Goal: Task Accomplishment & Management: Use online tool/utility

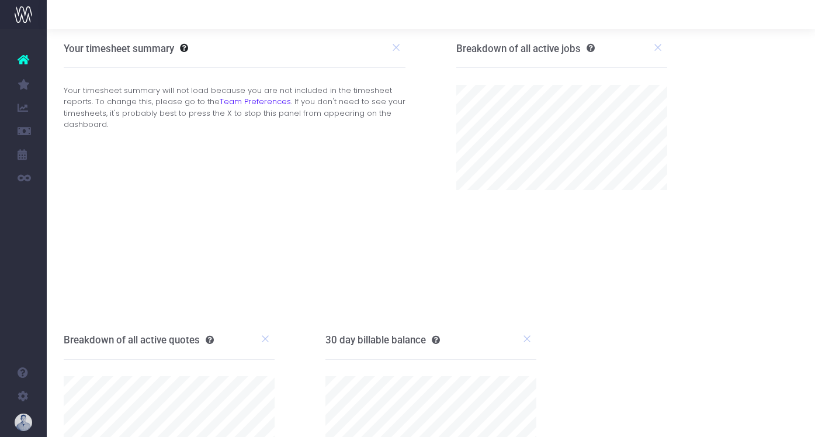
click at [64, 129] on link "New Forecast" at bounding box center [56, 130] width 18 height 23
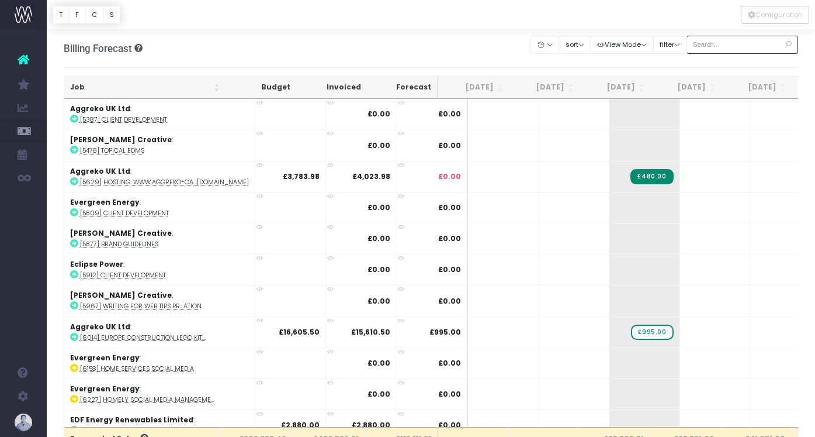
click at [736, 47] on input "text" at bounding box center [743, 45] width 112 height 18
type input "confirmed"
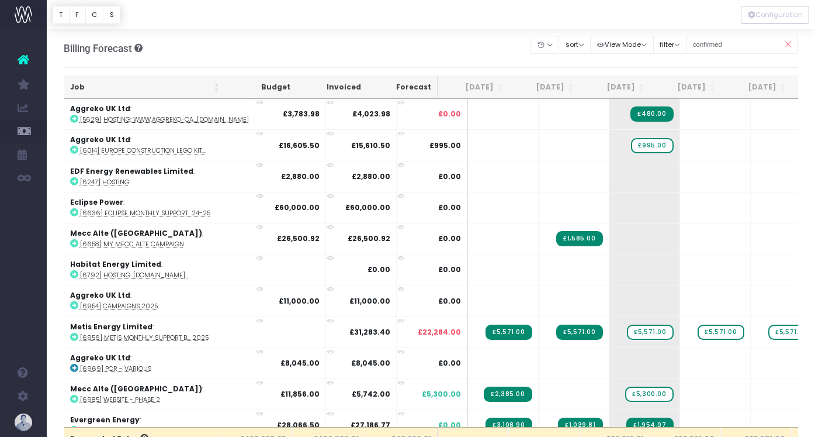
click at [106, 87] on th "Job" at bounding box center [144, 87] width 161 height 23
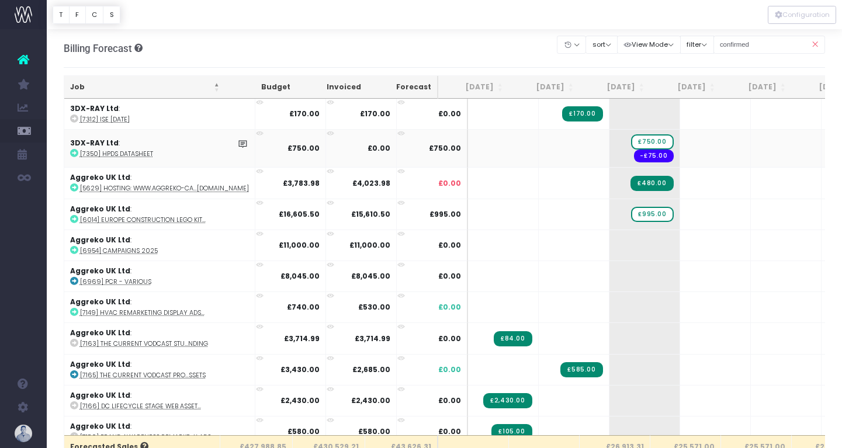
click at [145, 156] on abbr "[7350] HPDS datasheet" at bounding box center [116, 154] width 73 height 9
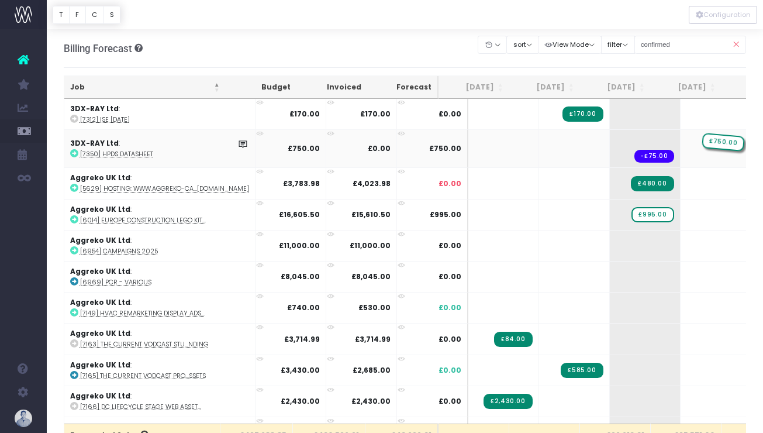
drag, startPoint x: 626, startPoint y: 141, endPoint x: 662, endPoint y: 141, distance: 36.2
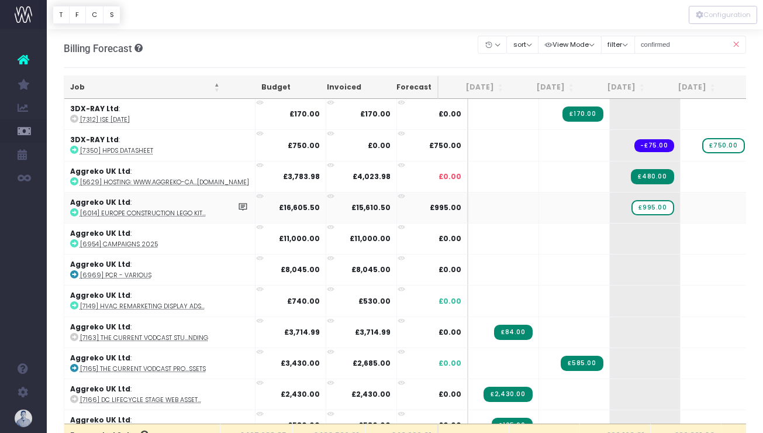
click at [182, 215] on abbr "[6014] Europe Construction Lego Kit..." at bounding box center [143, 213] width 126 height 9
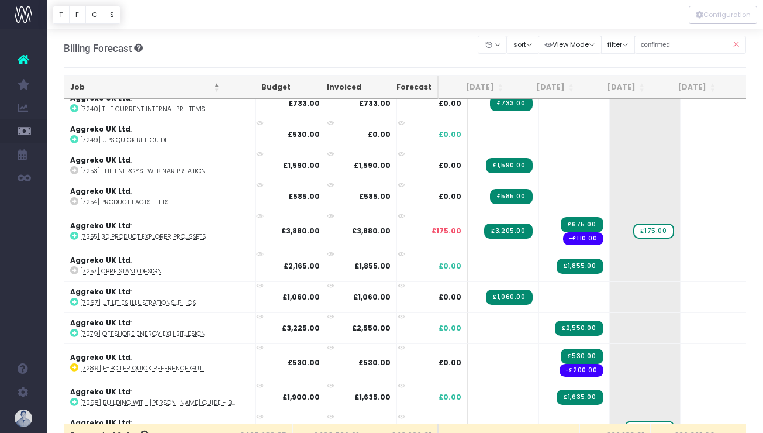
scroll to position [510, 0]
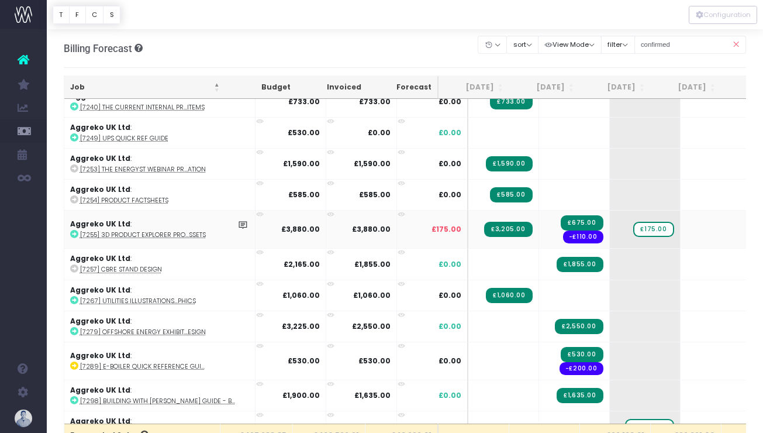
click at [159, 234] on abbr "[7255] 3D Product Explorer Pro...ssets" at bounding box center [143, 234] width 126 height 9
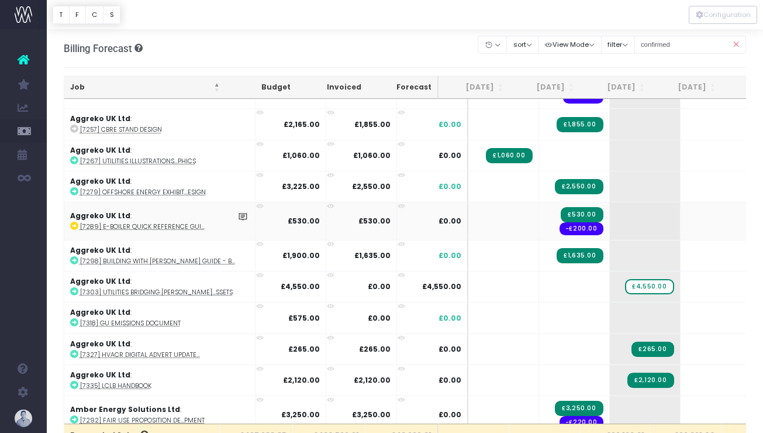
scroll to position [651, 0]
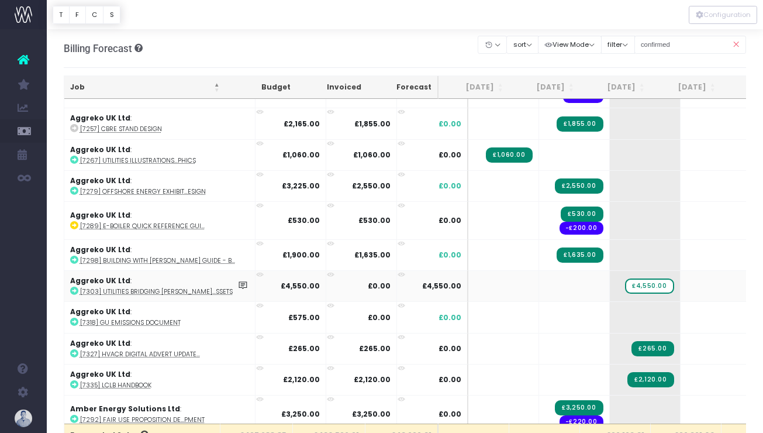
click at [178, 290] on abbr "[7303] Utilities Bridging [PERSON_NAME]...ssets" at bounding box center [156, 291] width 153 height 9
click at [161, 290] on abbr "[7303] Utilities Bridging [PERSON_NAME]...ssets" at bounding box center [156, 291] width 153 height 9
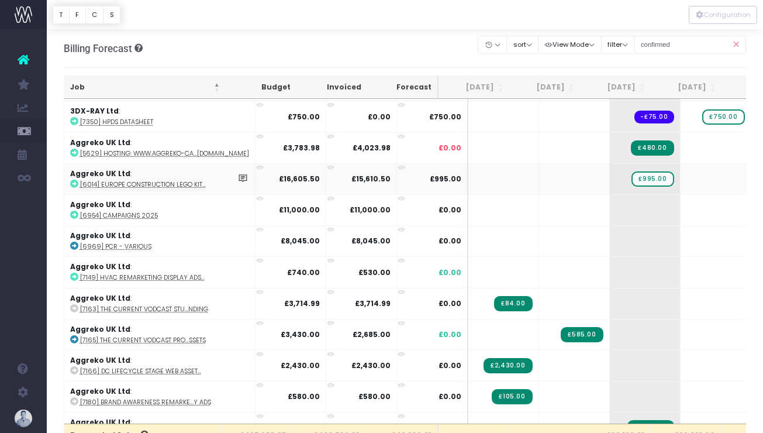
scroll to position [0, 1]
click at [184, 182] on abbr "[6014] Europe Construction Lego Kit..." at bounding box center [142, 184] width 126 height 9
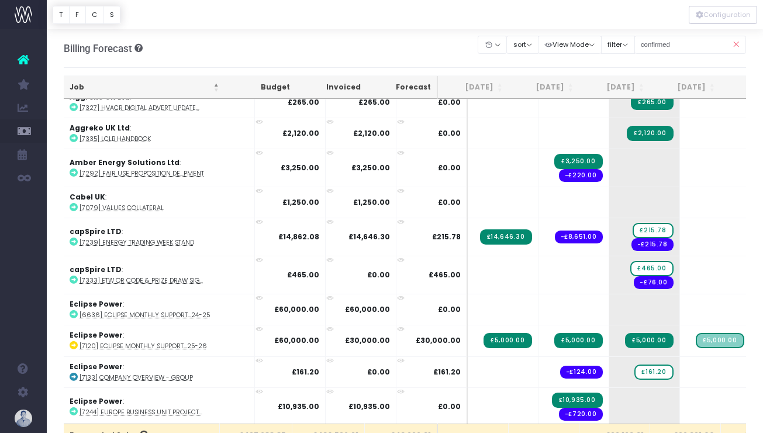
scroll to position [919, 1]
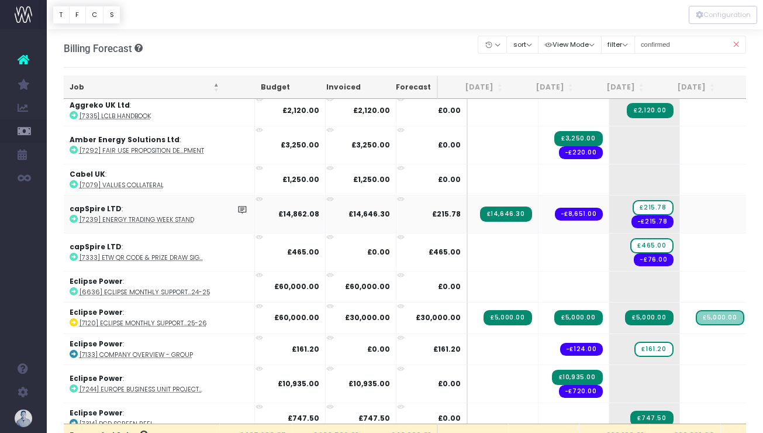
click at [185, 217] on abbr "[7239] Energy Trading Week Stand" at bounding box center [136, 219] width 115 height 9
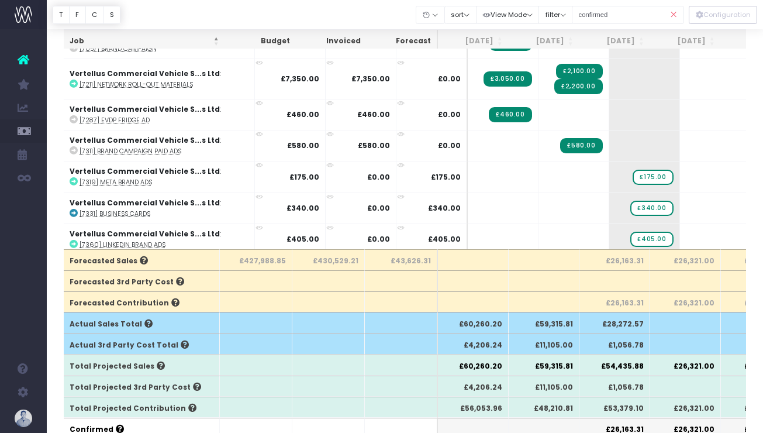
scroll to position [172, 0]
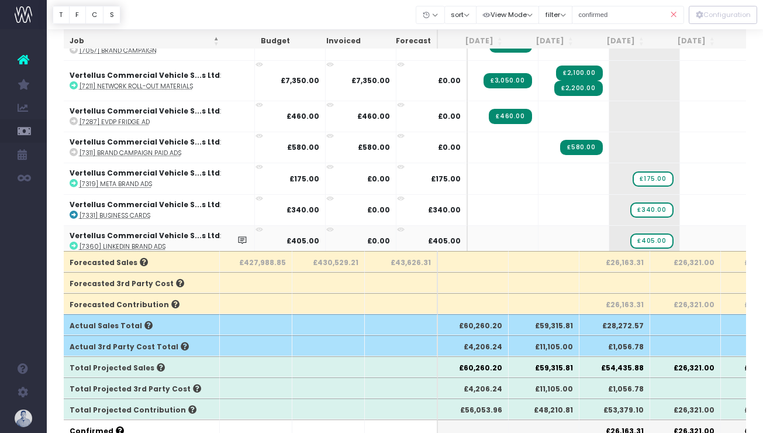
click at [121, 242] on abbr "[7360] LinkedIn Brand Ads" at bounding box center [122, 246] width 86 height 9
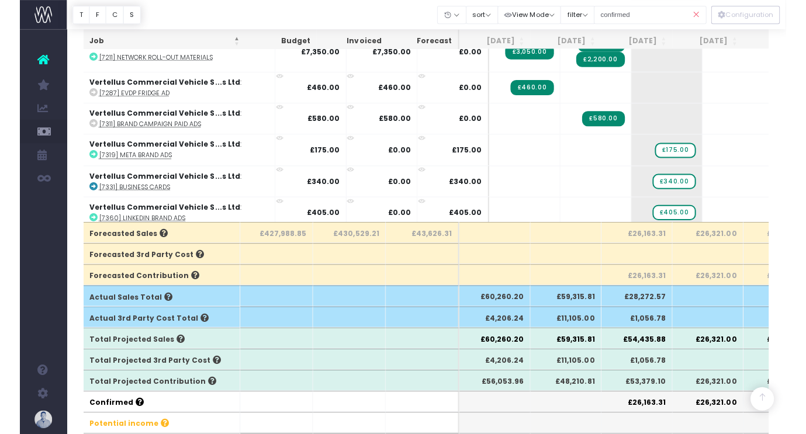
scroll to position [203, 0]
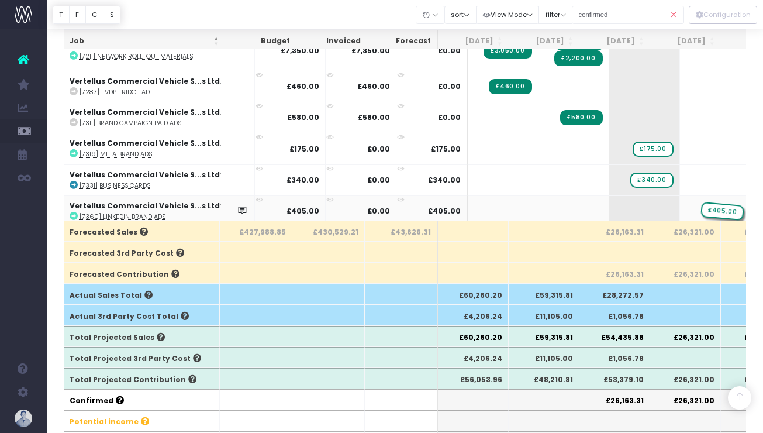
drag, startPoint x: 631, startPoint y: 205, endPoint x: 671, endPoint y: 205, distance: 40.3
click at [139, 152] on abbr "[7319] Meta Brand Ads" at bounding box center [115, 154] width 72 height 9
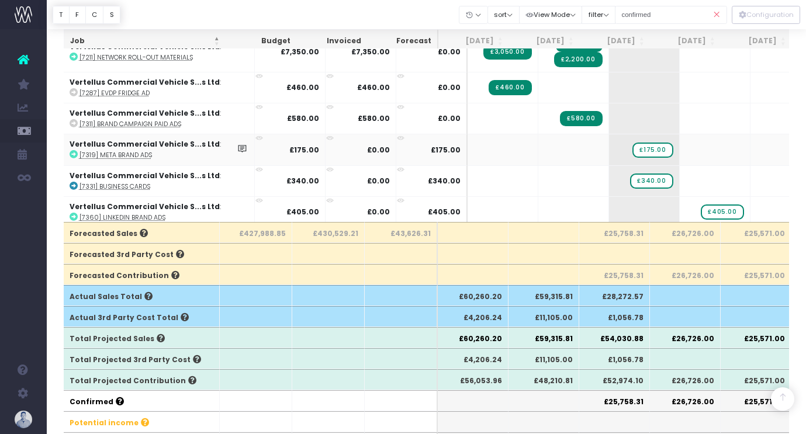
scroll to position [0, 1]
click at [126, 151] on abbr "[7319] Meta Brand Ads" at bounding box center [115, 155] width 72 height 9
drag, startPoint x: 129, startPoint y: 180, endPoint x: 138, endPoint y: 180, distance: 8.8
click at [134, 182] on abbr "[7331] Business Cards" at bounding box center [114, 186] width 71 height 9
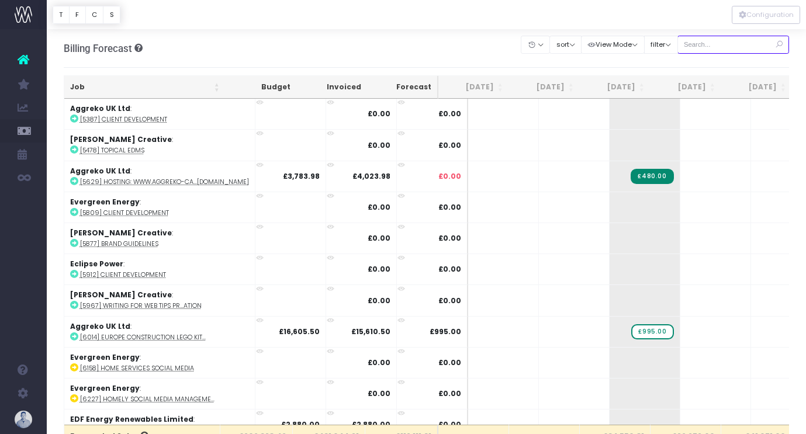
click at [736, 48] on input "text" at bounding box center [733, 45] width 112 height 18
type input "confirmed"
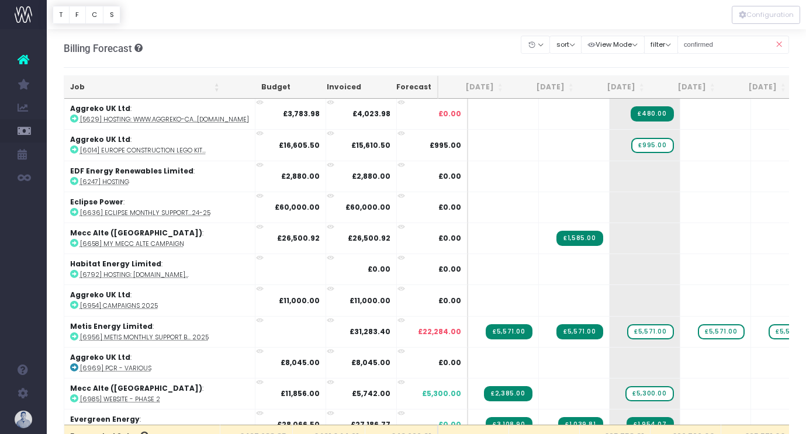
click at [74, 87] on th "Job" at bounding box center [144, 87] width 161 height 23
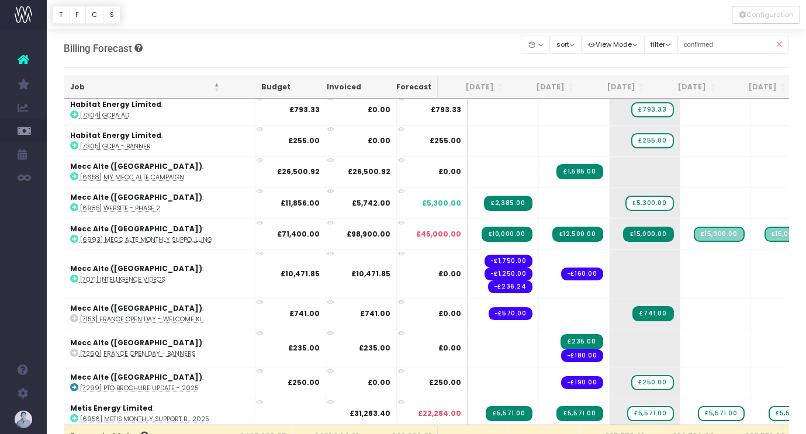
scroll to position [1828, 0]
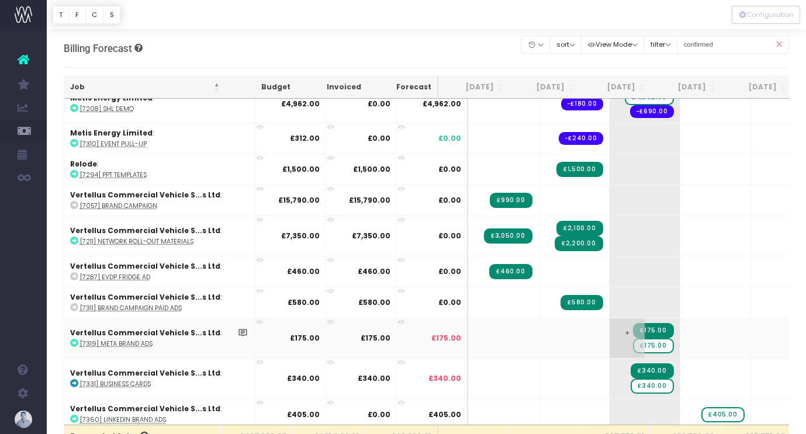
click at [633, 341] on span "£175.00" at bounding box center [653, 345] width 40 height 15
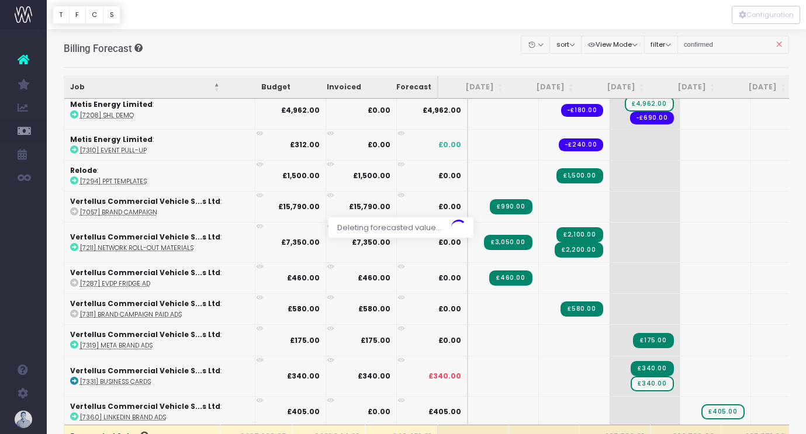
scroll to position [1818, 0]
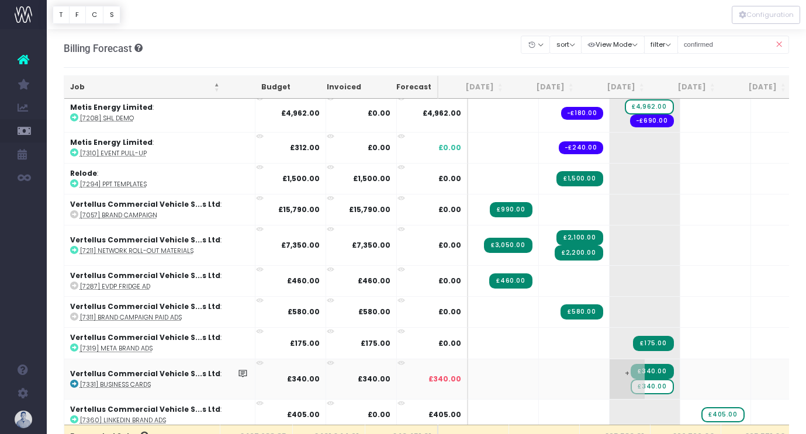
click at [631, 383] on span "£340.00" at bounding box center [652, 386] width 43 height 15
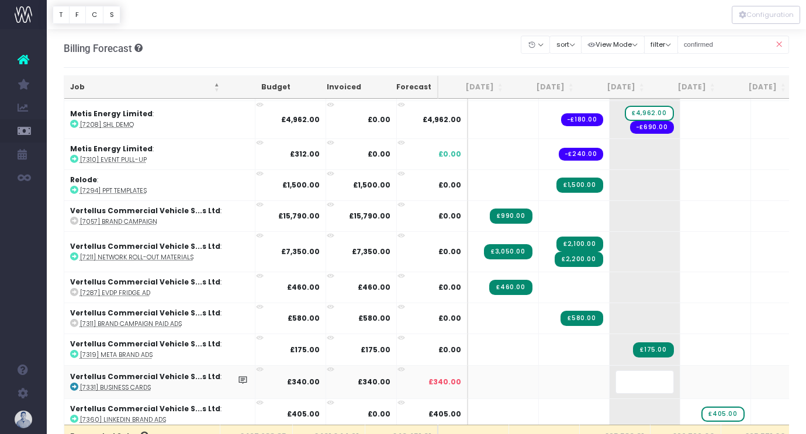
click at [424, 58] on body "Oh my... this is bad. [PERSON_NAME] wasn't able to load this page. Please conta…" at bounding box center [403, 217] width 806 height 434
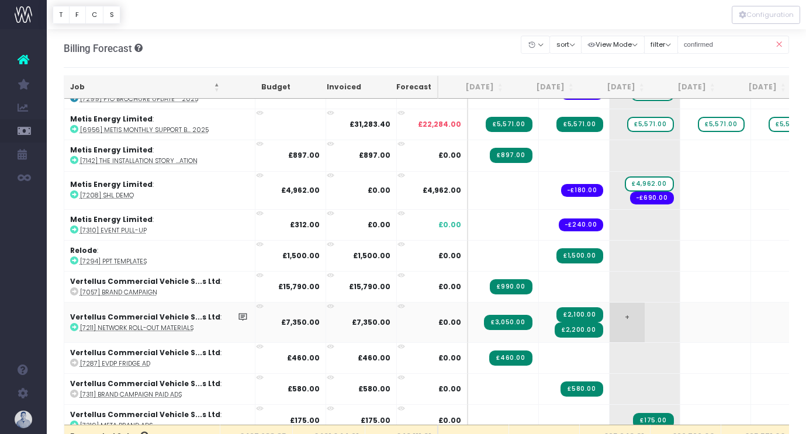
scroll to position [1730, 0]
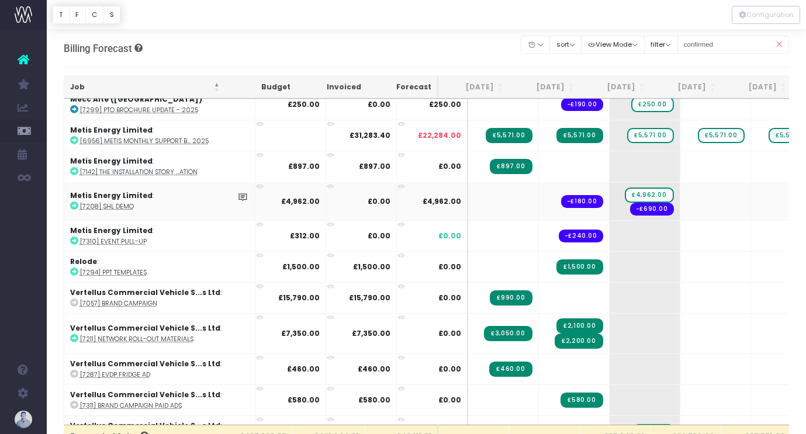
click at [120, 202] on abbr "[7208] SHL Demo" at bounding box center [107, 206] width 54 height 9
click at [122, 202] on abbr "[7208] SHL Demo" at bounding box center [107, 206] width 54 height 9
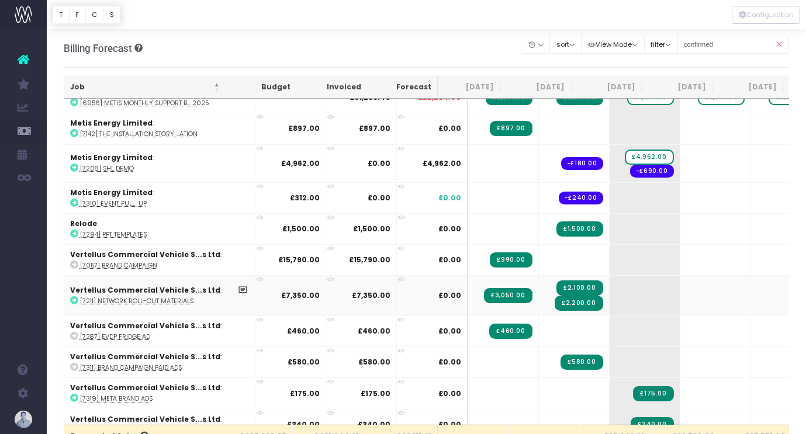
scroll to position [1765, 0]
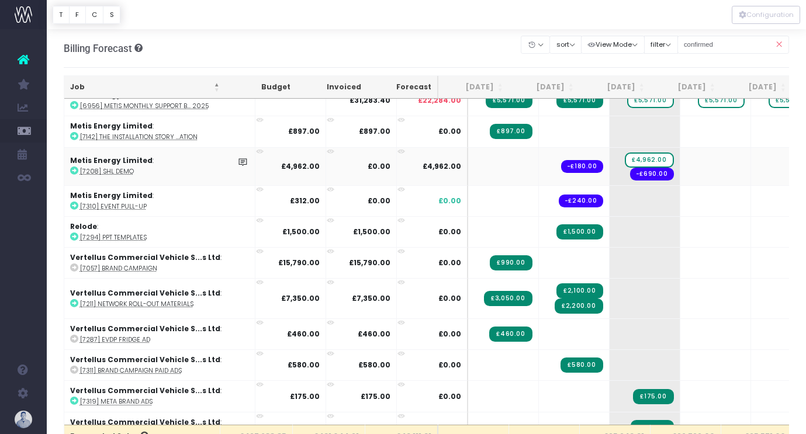
click at [129, 170] on abbr "[7208] SHL Demo" at bounding box center [107, 171] width 54 height 9
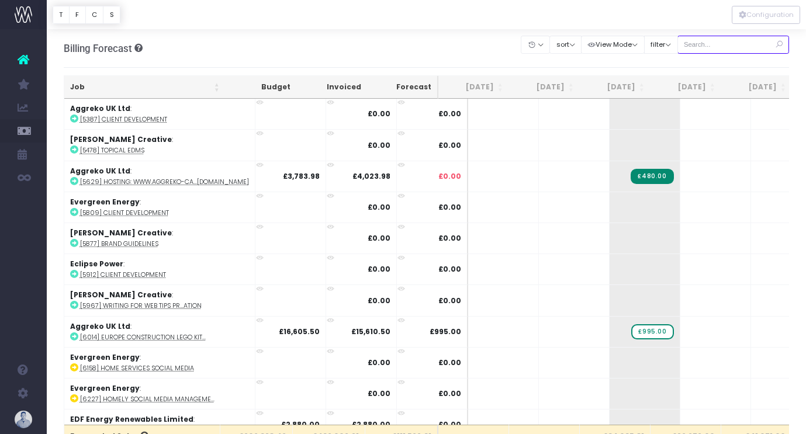
click at [716, 47] on input "text" at bounding box center [733, 45] width 112 height 18
type input "confirmed"
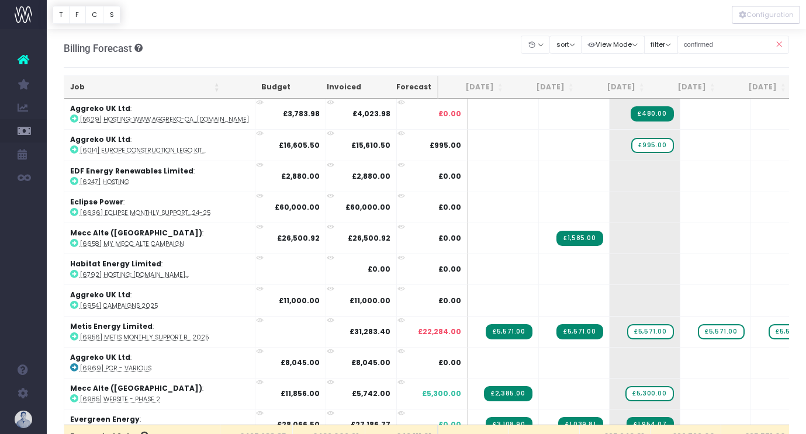
click at [91, 88] on th "Job" at bounding box center [144, 87] width 161 height 23
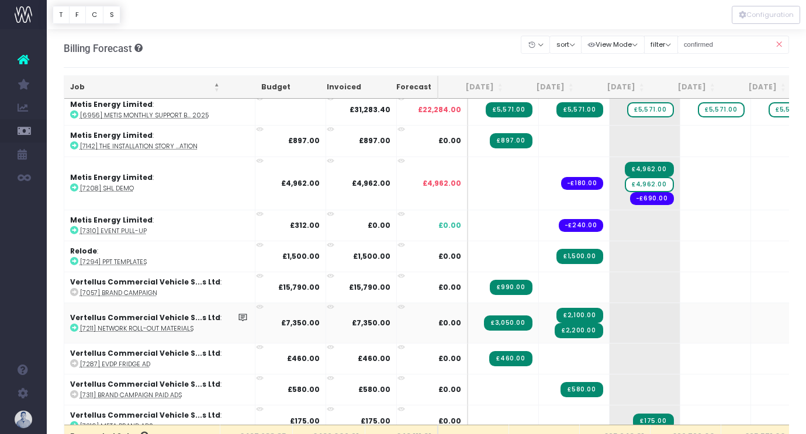
scroll to position [1754, 0]
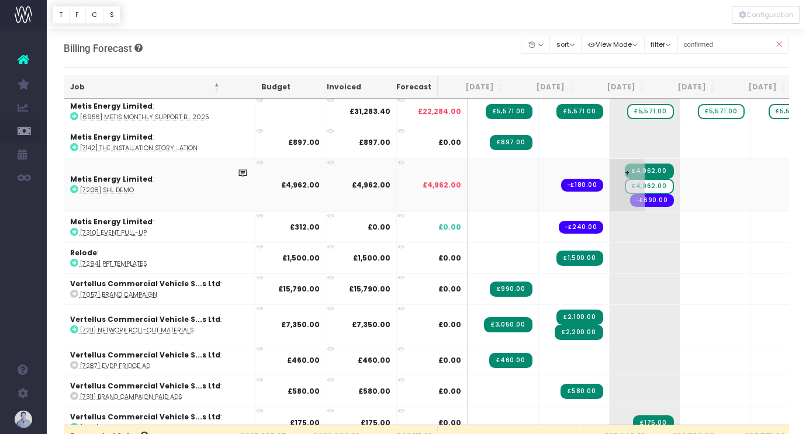
click at [631, 180] on span "£4,962.00" at bounding box center [649, 186] width 49 height 15
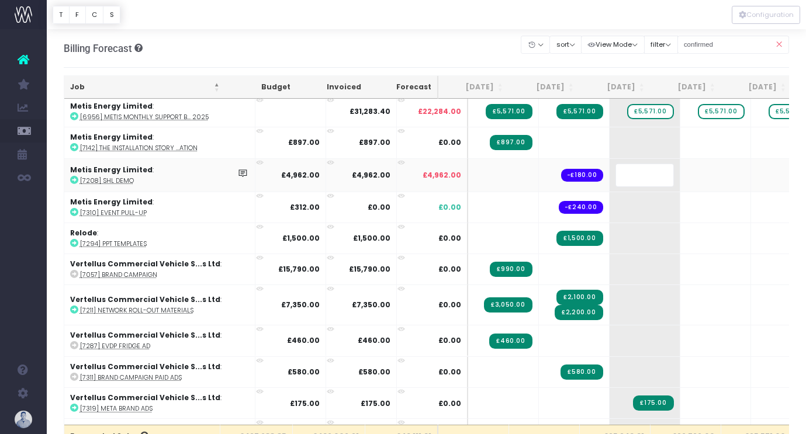
click at [485, 43] on body "Oh my... this is bad. wayahead wasn't able to load this page. Please contact su…" at bounding box center [403, 217] width 806 height 434
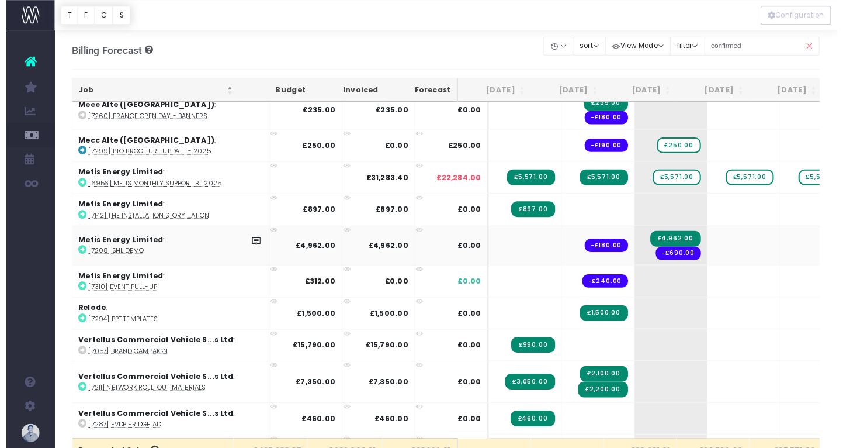
scroll to position [1691, 0]
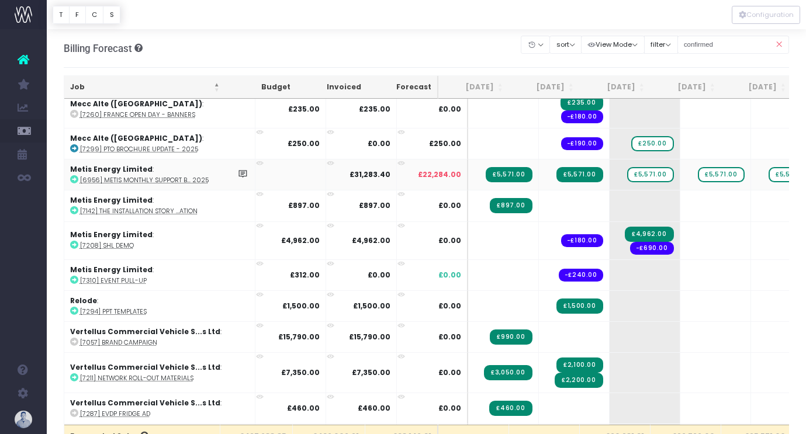
click at [165, 178] on abbr "[6956] Metis Monthly Support B... 2025" at bounding box center [144, 180] width 129 height 9
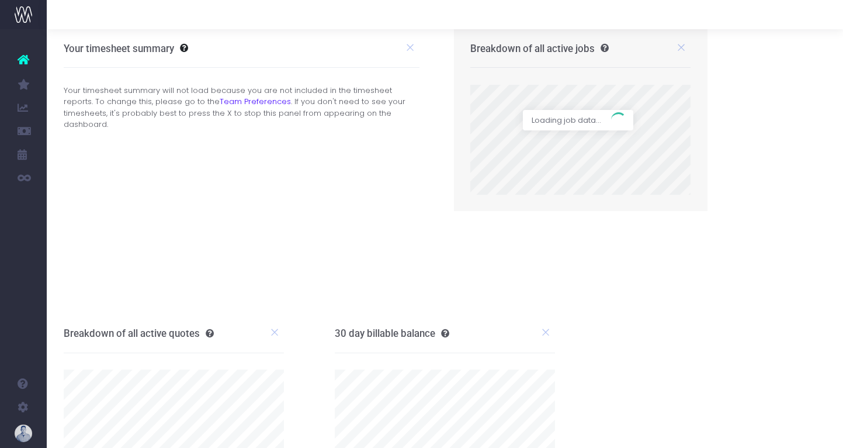
click at [94, 126] on span "New Forecast" at bounding box center [78, 130] width 29 height 20
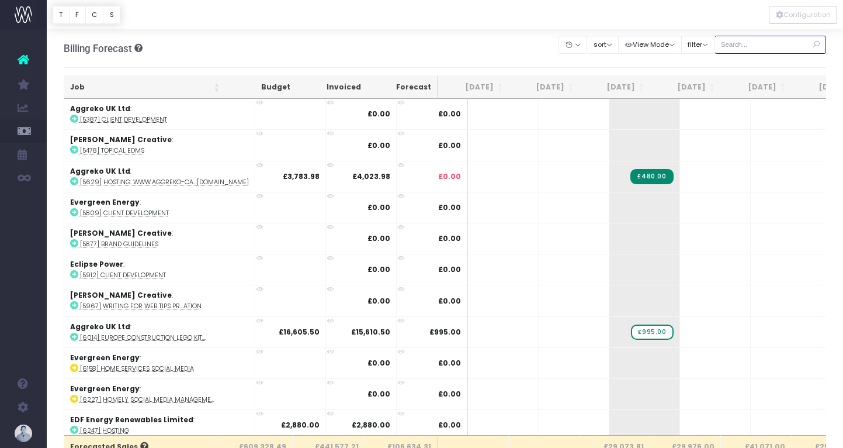
click at [796, 42] on input "text" at bounding box center [771, 45] width 112 height 18
type input "confirmed"
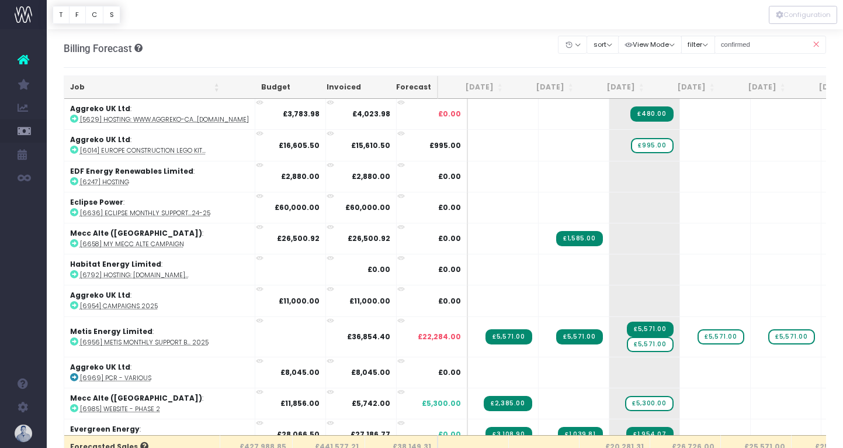
click at [117, 84] on th "Job" at bounding box center [144, 87] width 161 height 23
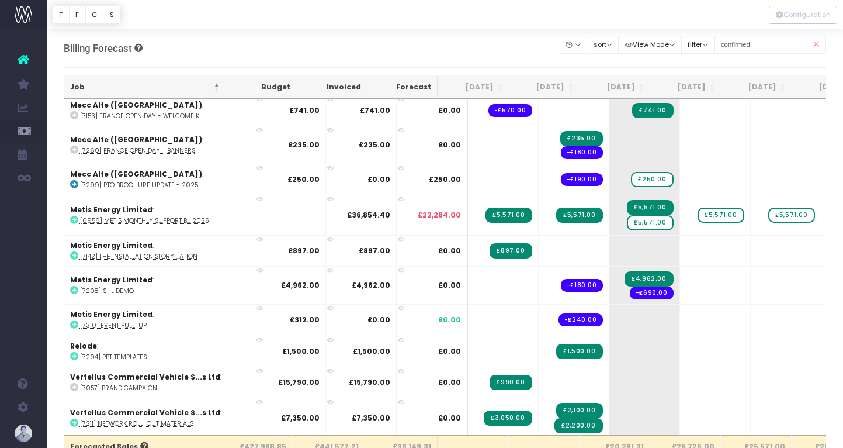
scroll to position [1650, 0]
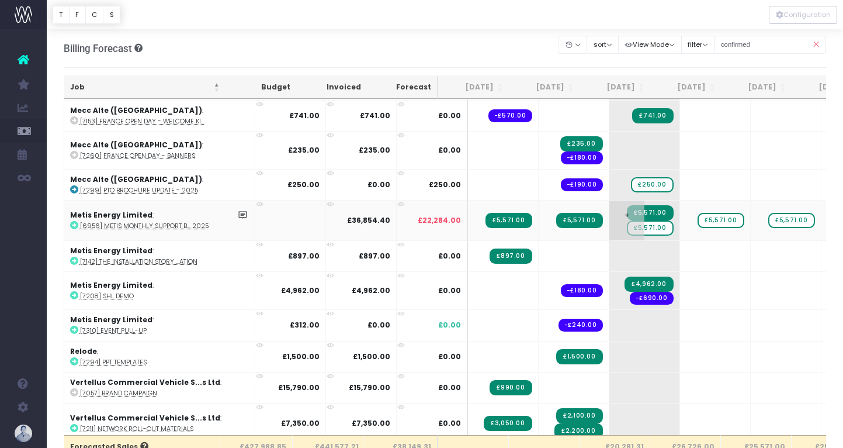
click at [627, 223] on span "£5,571.00" at bounding box center [650, 227] width 46 height 15
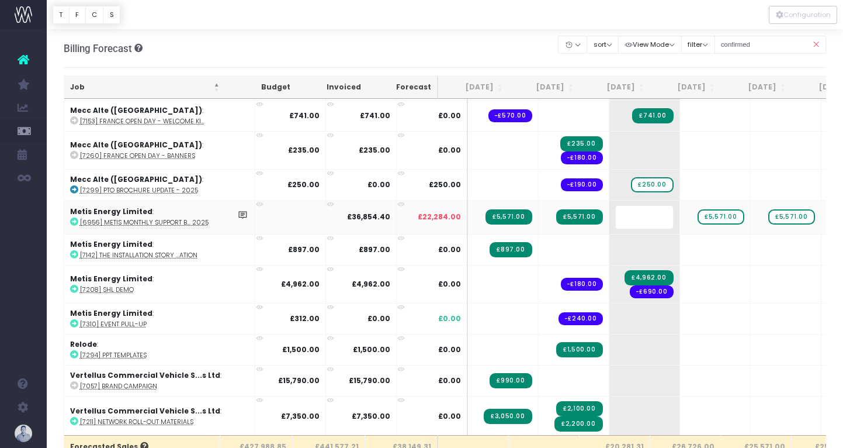
click at [499, 46] on body "Oh my... this is bad. [PERSON_NAME] wasn't able to load this page. Please conta…" at bounding box center [421, 224] width 843 height 448
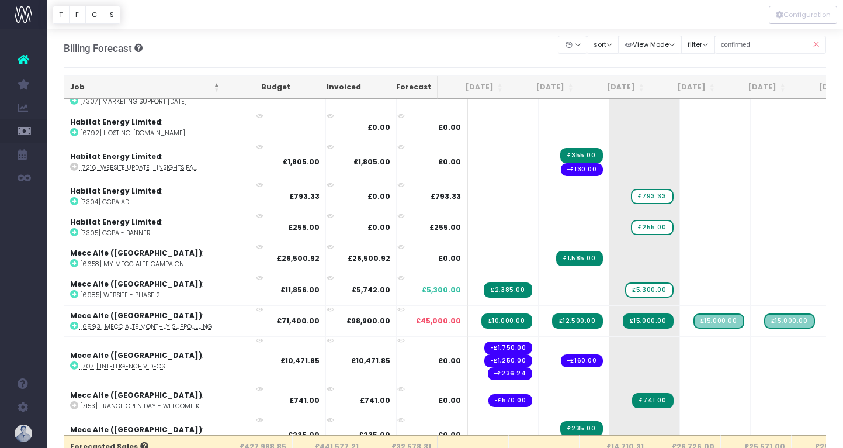
scroll to position [1364, 0]
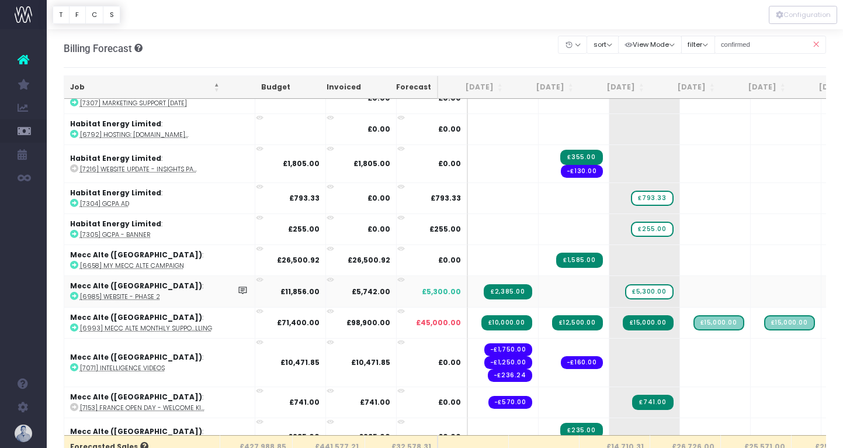
click at [145, 292] on abbr "[6985] Website - phase 2" at bounding box center [120, 296] width 80 height 9
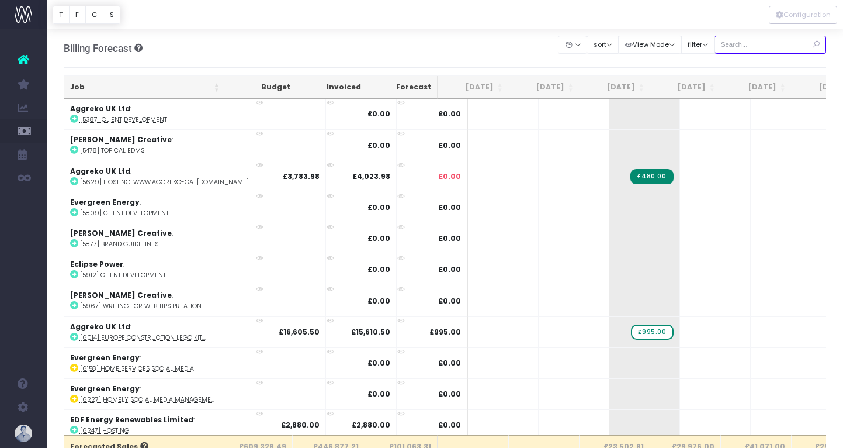
click at [773, 43] on input "text" at bounding box center [771, 45] width 112 height 18
type input "confirmed"
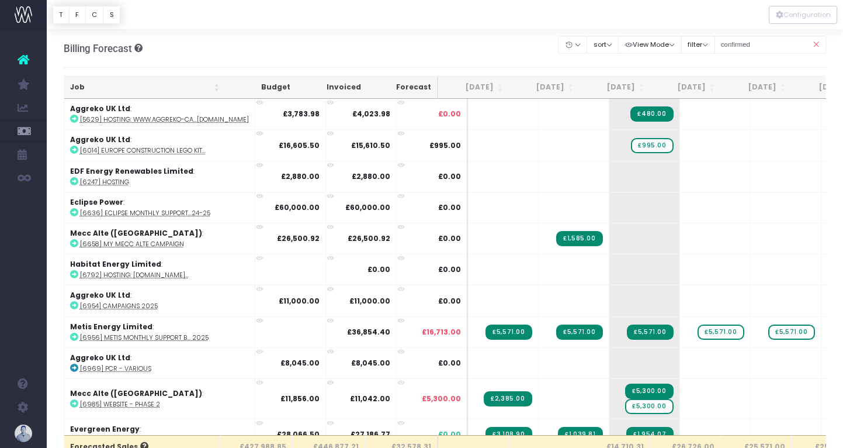
click at [86, 82] on th "Job" at bounding box center [144, 87] width 161 height 23
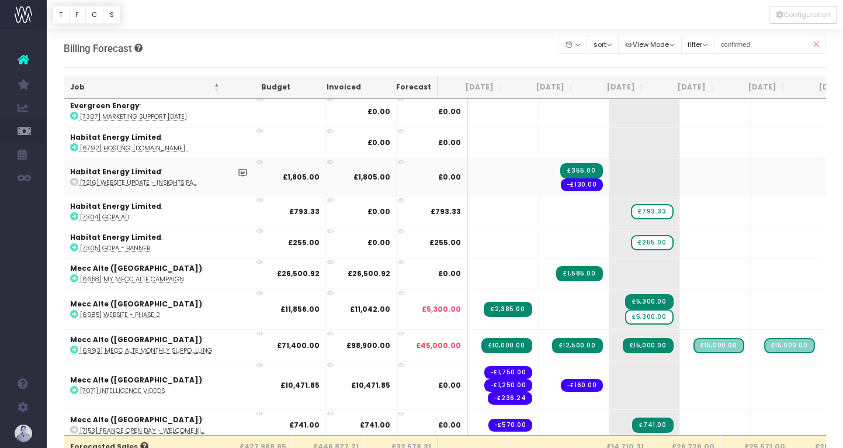
scroll to position [1354, 0]
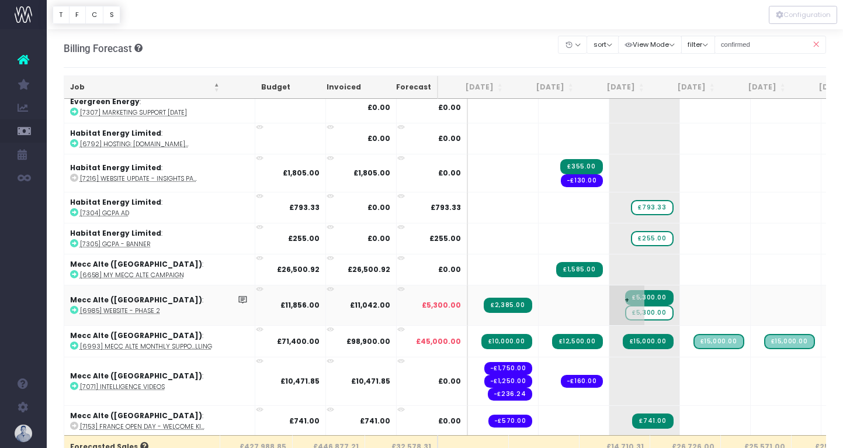
click at [628, 305] on span "£5,300.00" at bounding box center [649, 312] width 48 height 15
click at [626, 306] on span "£5,300.00" at bounding box center [649, 312] width 48 height 15
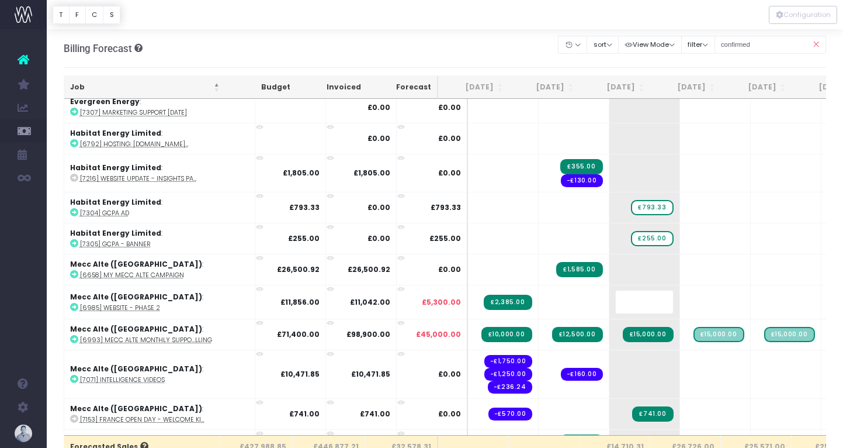
click at [504, 36] on body "Oh my... this is bad. [PERSON_NAME] wasn't able to load this page. Please conta…" at bounding box center [421, 224] width 843 height 448
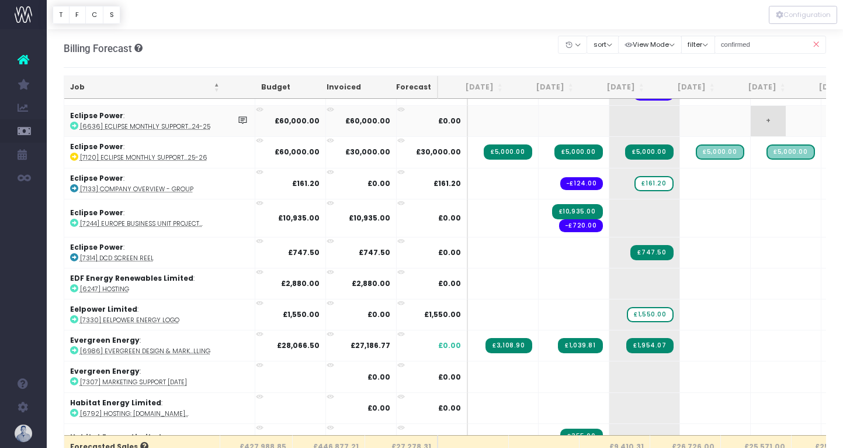
scroll to position [1130, 0]
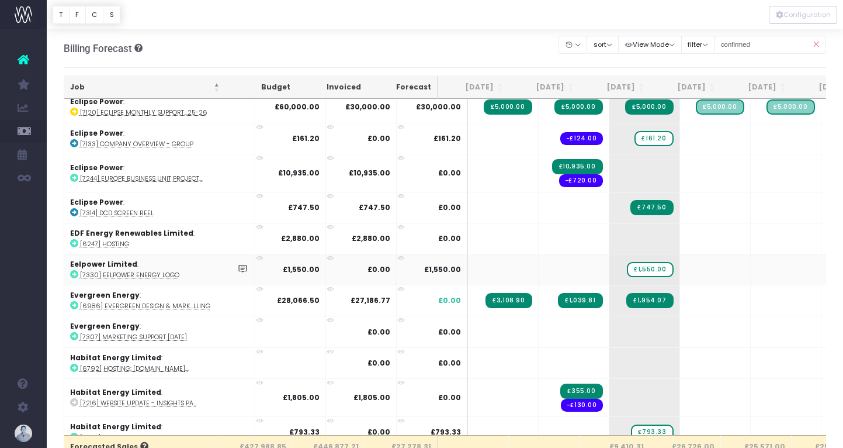
click at [164, 271] on abbr "[7330] Eelpower Energy Logo" at bounding box center [129, 275] width 99 height 9
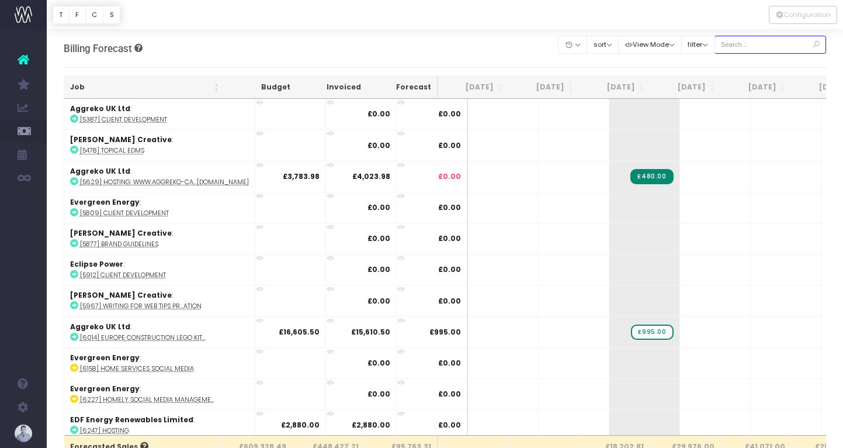
click at [761, 47] on input "text" at bounding box center [771, 45] width 112 height 18
type input "confirmed"
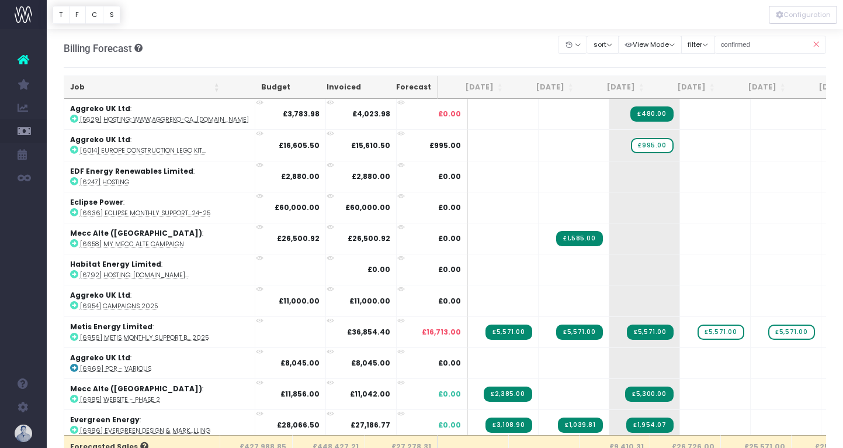
click at [95, 84] on th "Job" at bounding box center [144, 87] width 161 height 23
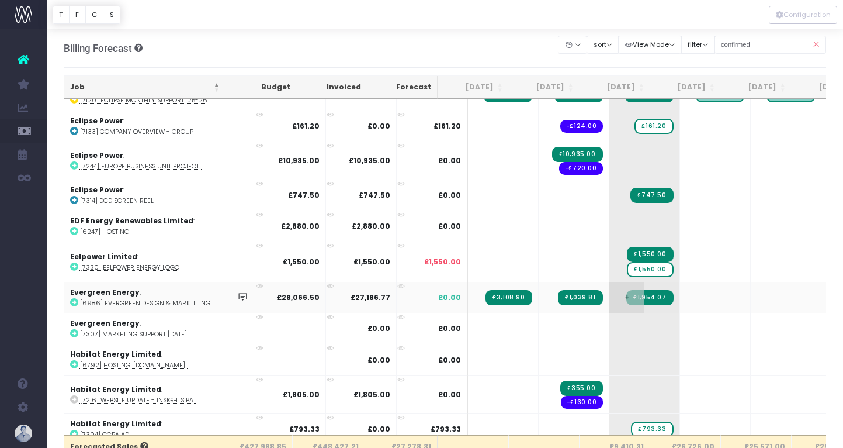
scroll to position [1144, 0]
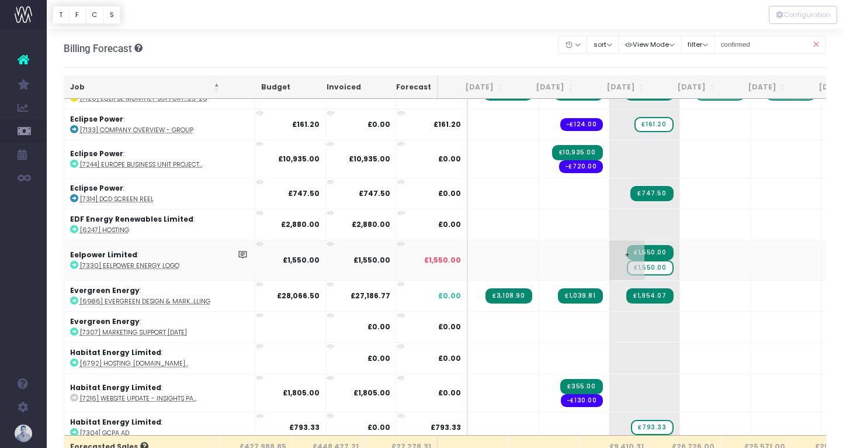
click at [627, 264] on span "£1,550.00" at bounding box center [650, 267] width 46 height 15
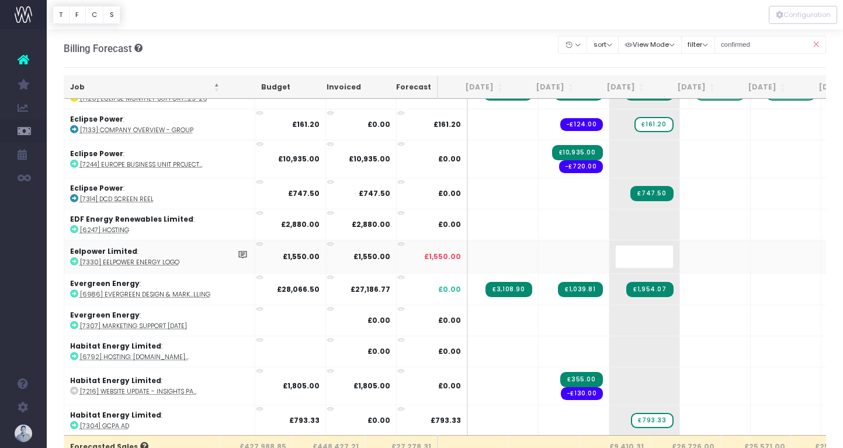
click at [390, 38] on body "Oh my... this is bad. [PERSON_NAME] wasn't able to load this page. Please conta…" at bounding box center [421, 224] width 843 height 448
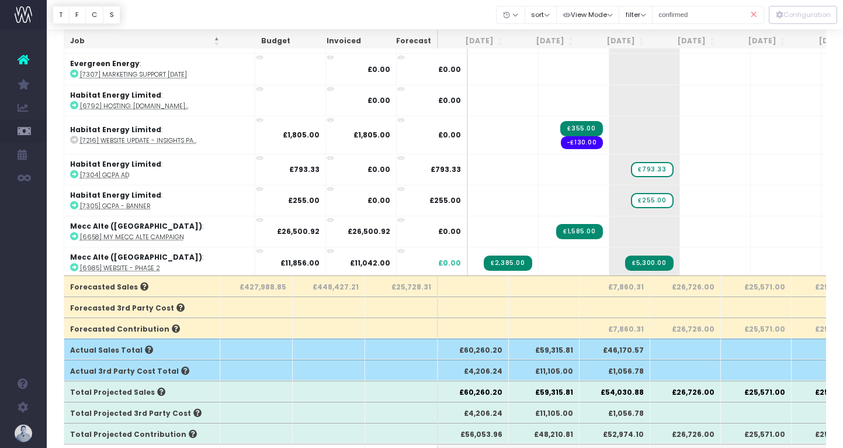
scroll to position [158, 0]
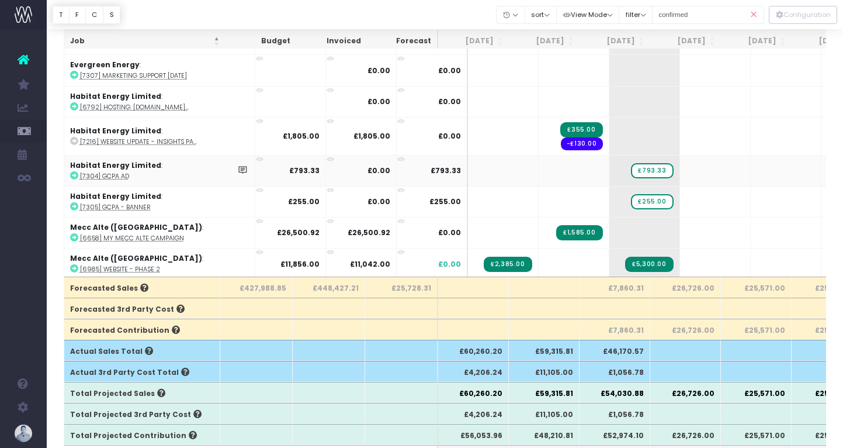
click at [125, 172] on abbr "[7304] GCPA Ad" at bounding box center [104, 176] width 49 height 9
click at [121, 172] on abbr "[7304] GCPA Ad" at bounding box center [104, 176] width 49 height 9
click at [140, 205] on abbr "[7305] GCPA - Banner" at bounding box center [115, 207] width 71 height 9
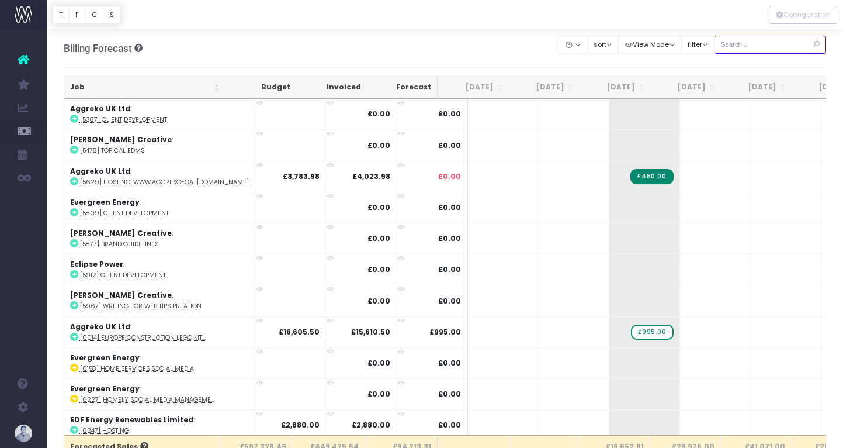
click at [760, 46] on input "text" at bounding box center [771, 45] width 112 height 18
type input "confirmed"
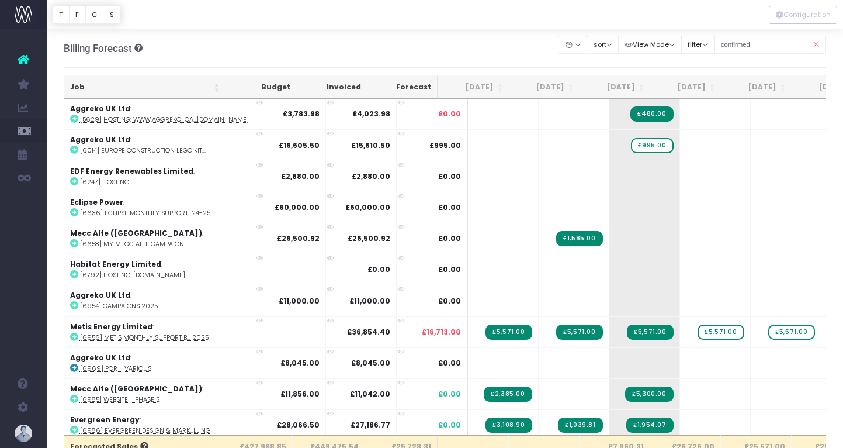
click at [95, 82] on th "Job" at bounding box center [144, 87] width 161 height 23
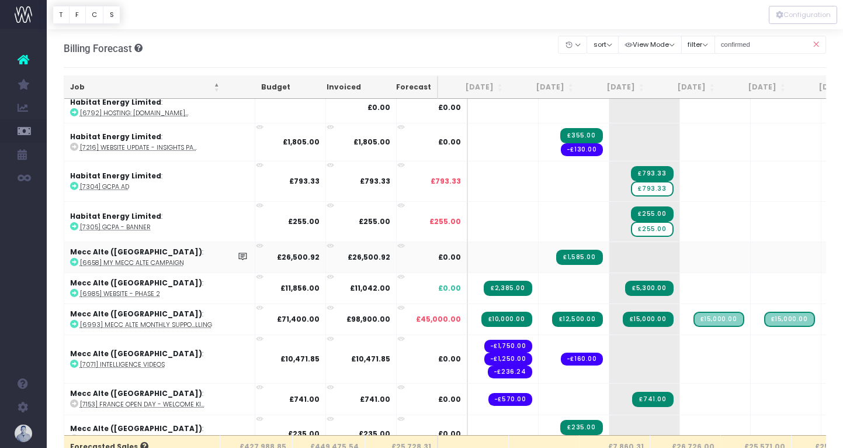
scroll to position [1383, 0]
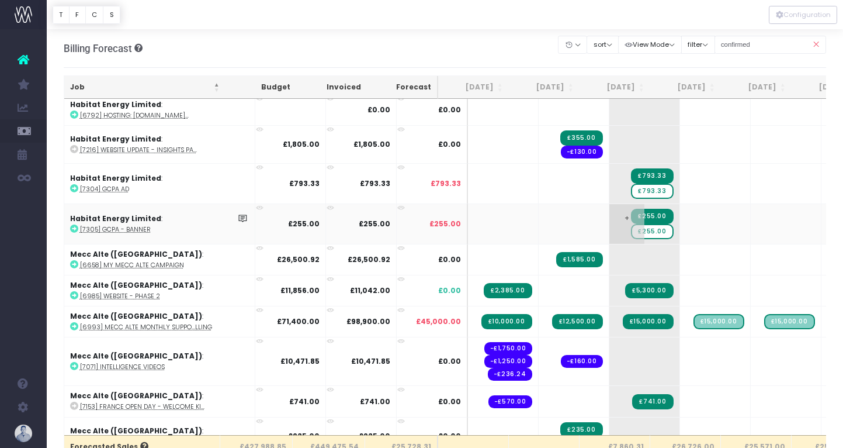
click at [631, 227] on span "£255.00" at bounding box center [652, 231] width 42 height 15
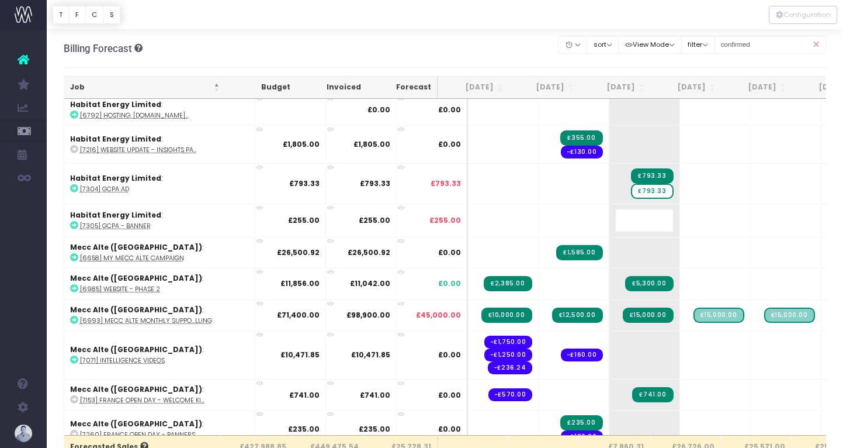
click at [502, 32] on body "Oh my... this is bad. [PERSON_NAME] wasn't able to load this page. Please conta…" at bounding box center [421, 224] width 843 height 448
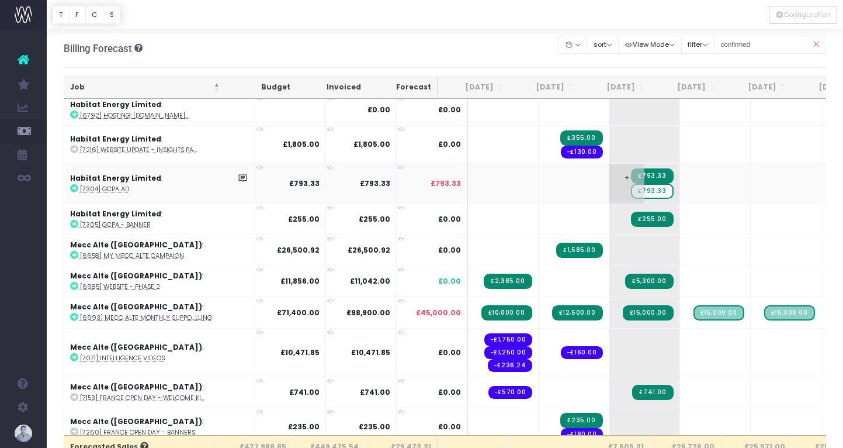
click at [631, 186] on span "£793.33" at bounding box center [652, 191] width 42 height 15
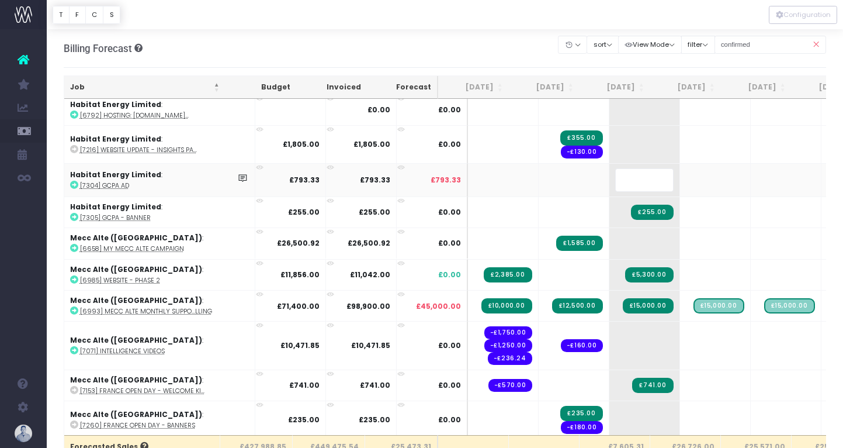
click at [500, 61] on body "Oh my... this is bad. [PERSON_NAME] wasn't able to load this page. Please conta…" at bounding box center [421, 224] width 843 height 448
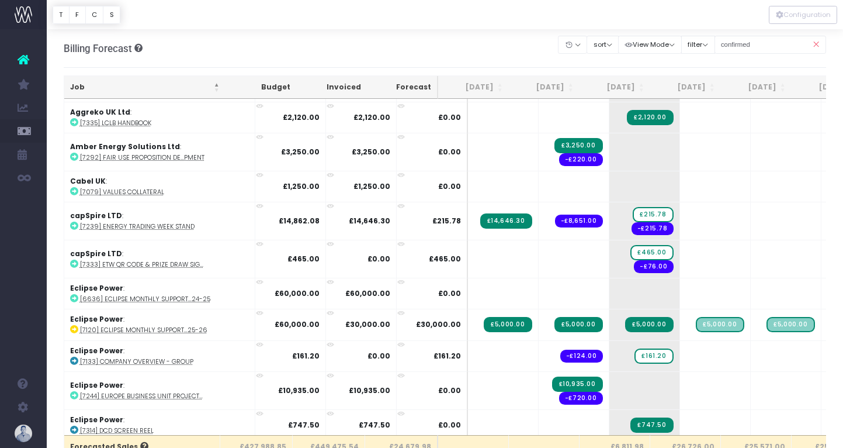
scroll to position [911, 0]
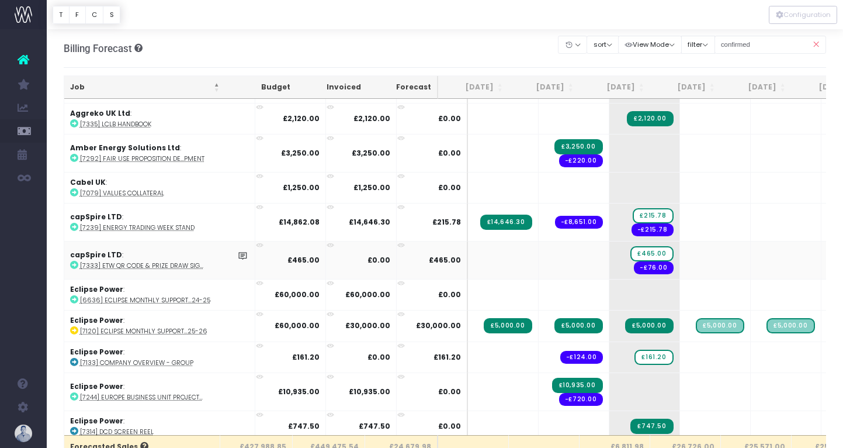
click at [179, 262] on abbr "[7333] ETW QR Code & Prize Draw Sig..." at bounding box center [141, 265] width 123 height 9
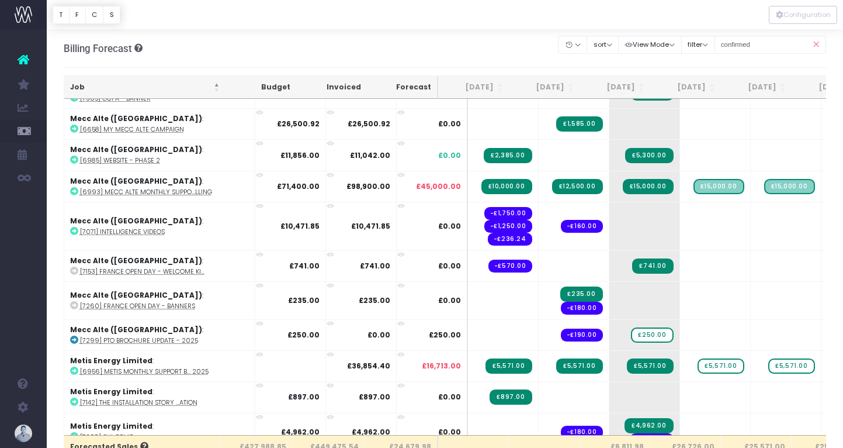
scroll to position [1520, 0]
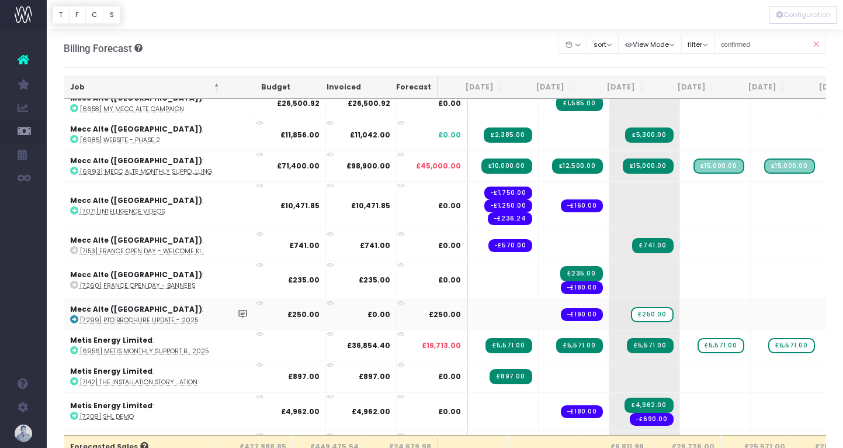
click at [165, 319] on abbr "[7299] PTO Brochure Update - 2025" at bounding box center [139, 320] width 118 height 9
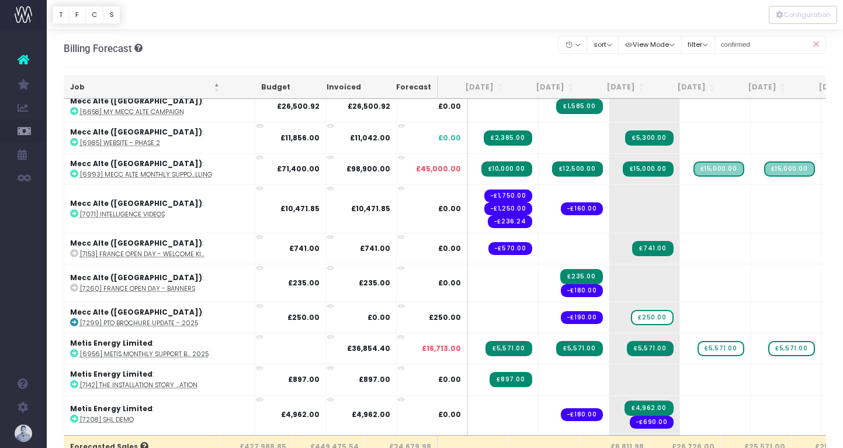
scroll to position [1514, 0]
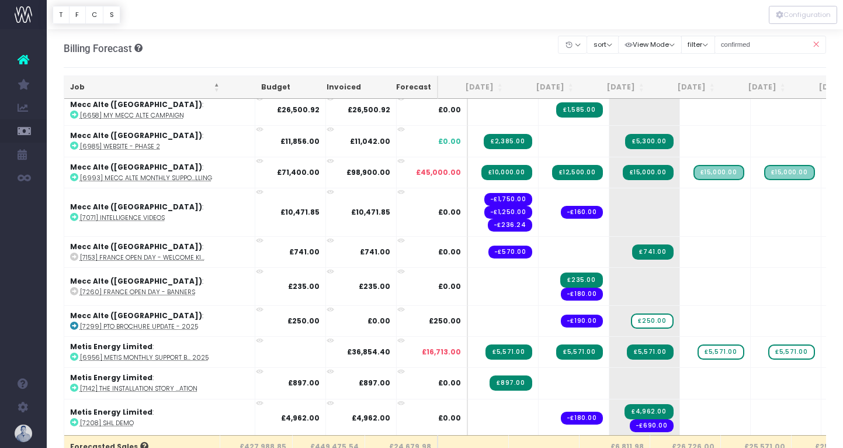
click at [417, 24] on div at bounding box center [445, 14] width 797 height 29
